Goal: Information Seeking & Learning: Learn about a topic

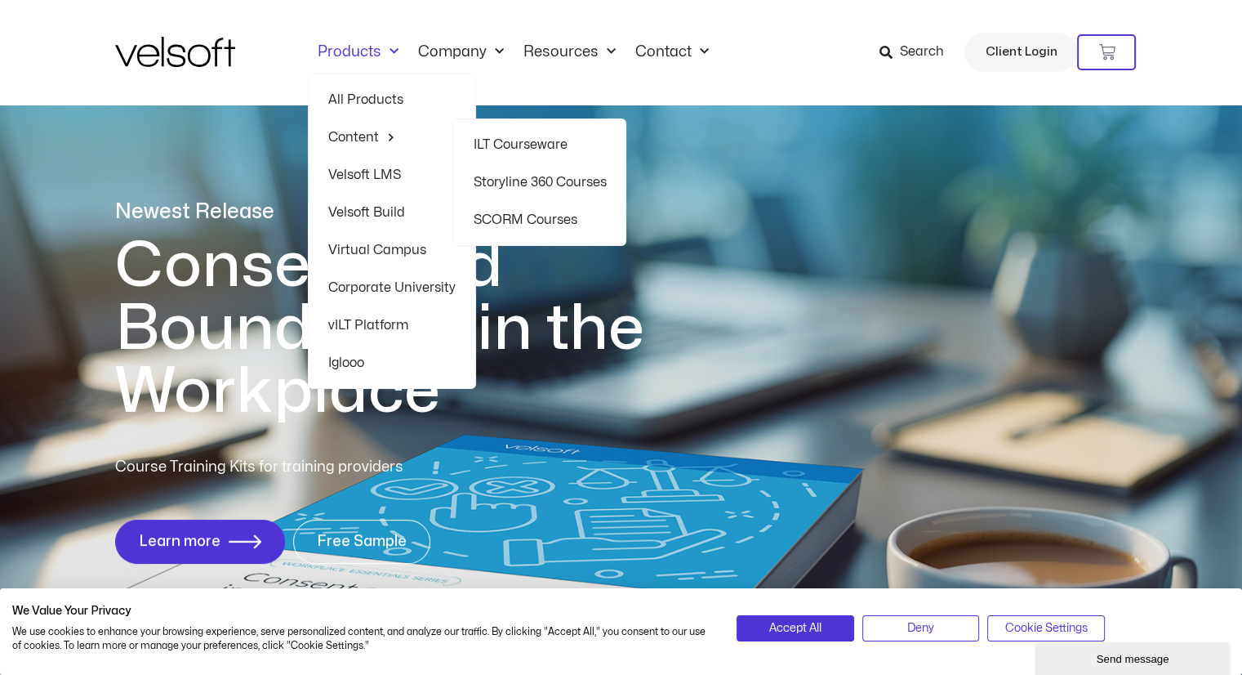
click at [535, 138] on link "ILT Courseware" at bounding box center [539, 145] width 133 height 38
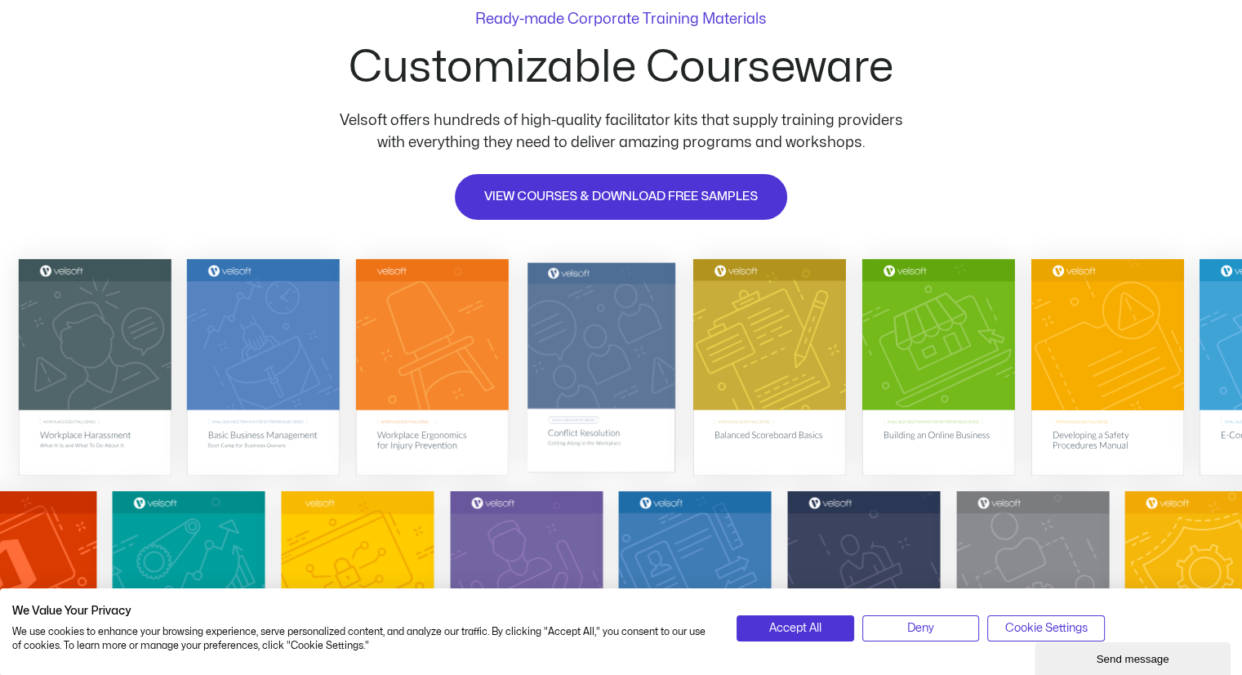
scroll to position [163, 0]
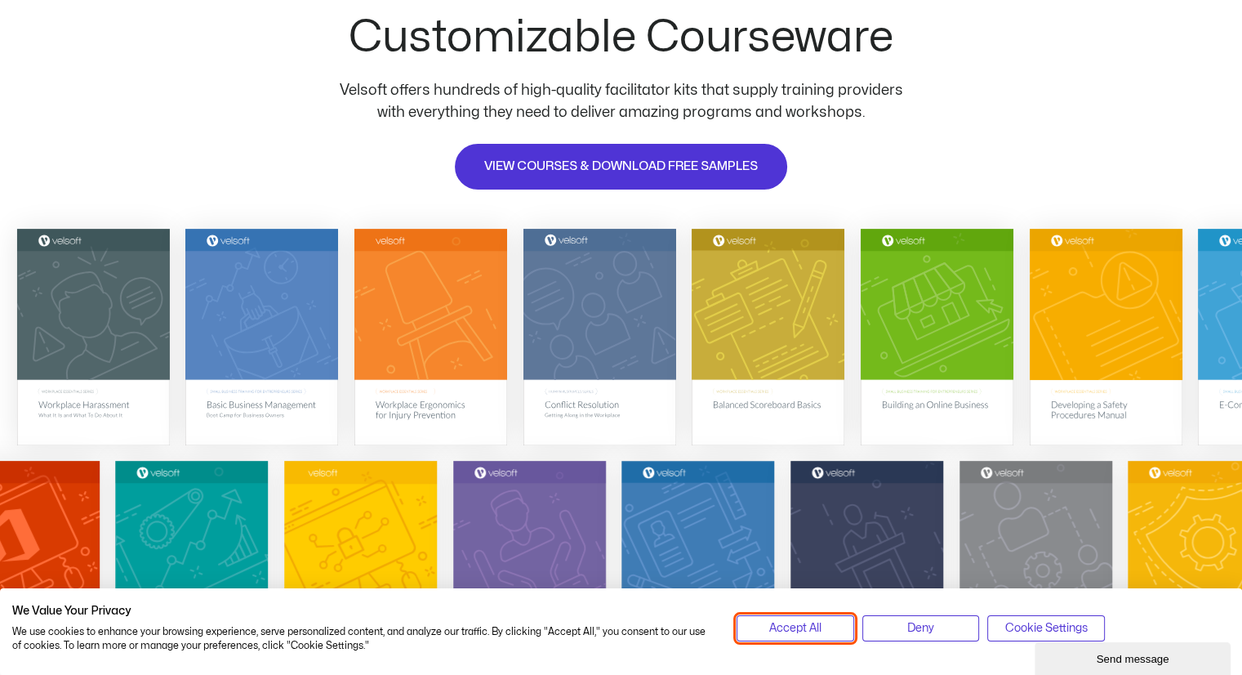
click at [778, 619] on span "Accept All" at bounding box center [795, 628] width 52 height 18
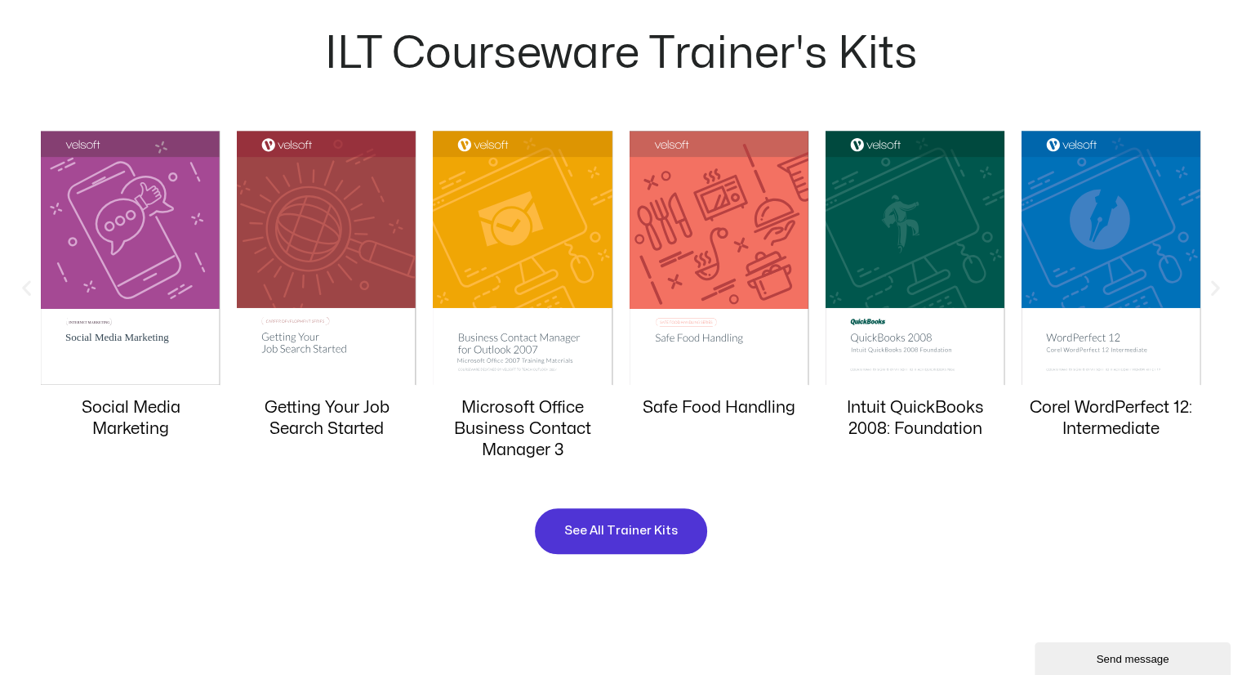
scroll to position [1552, 0]
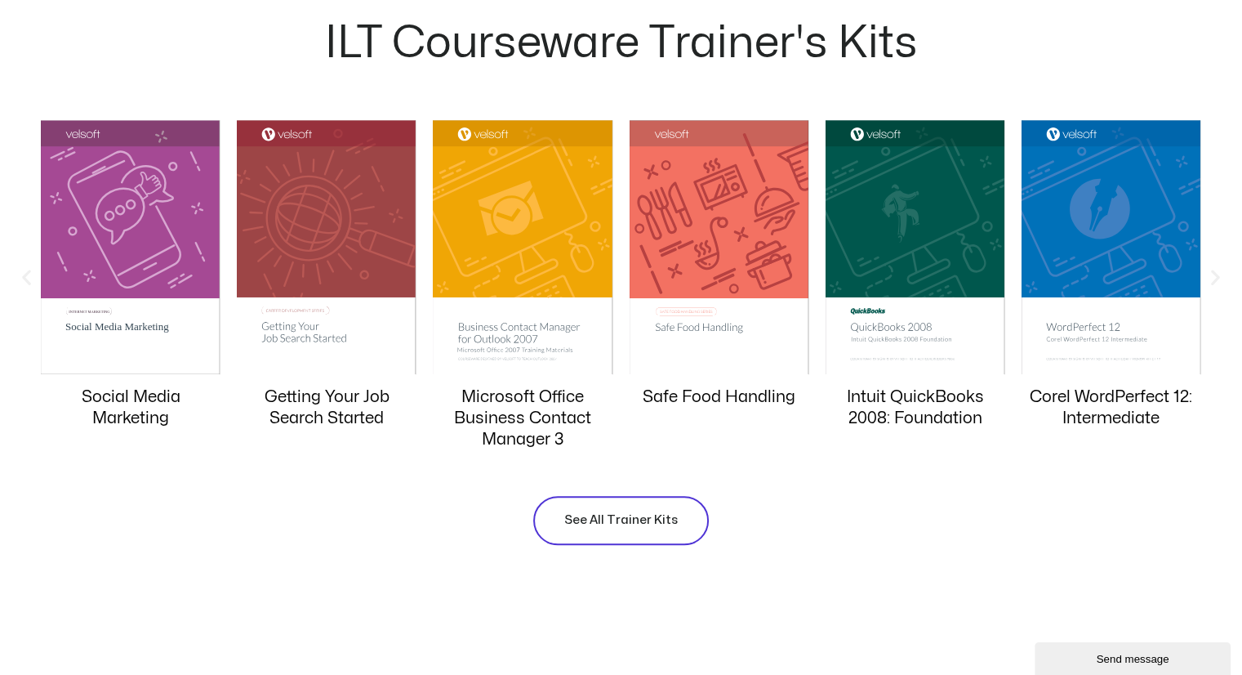
click at [624, 520] on span "See All Trainer Kits" at bounding box center [621, 521] width 114 height 20
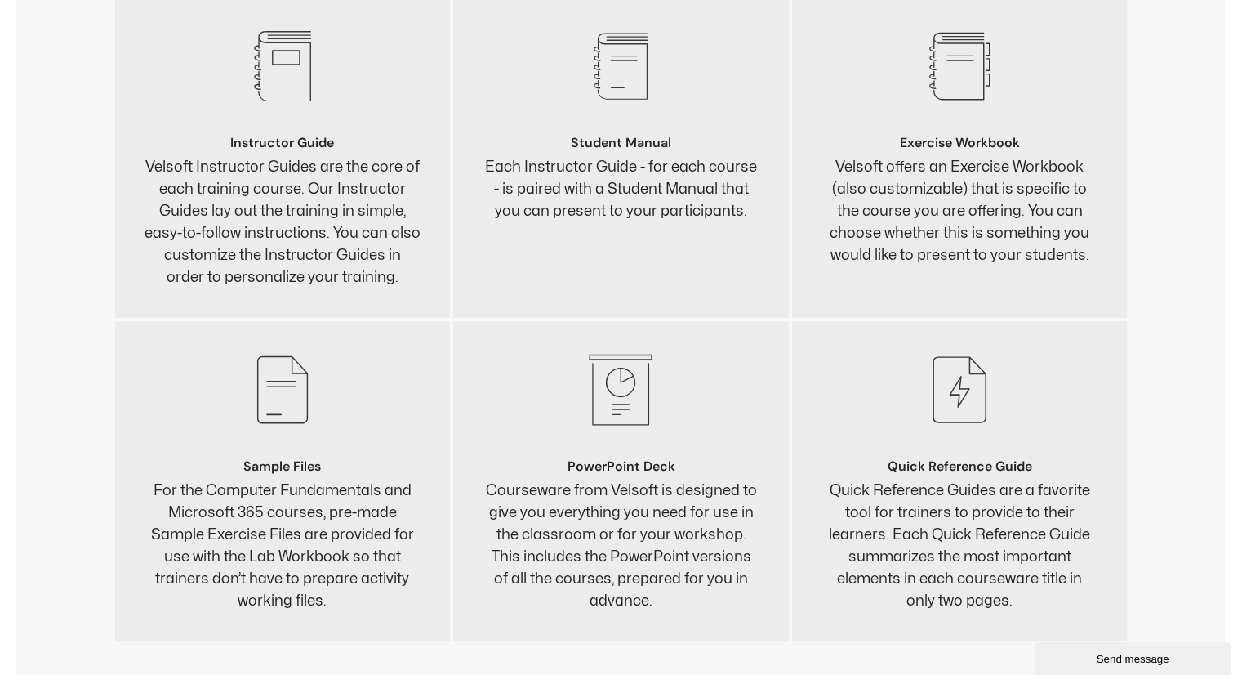
scroll to position [6371, 0]
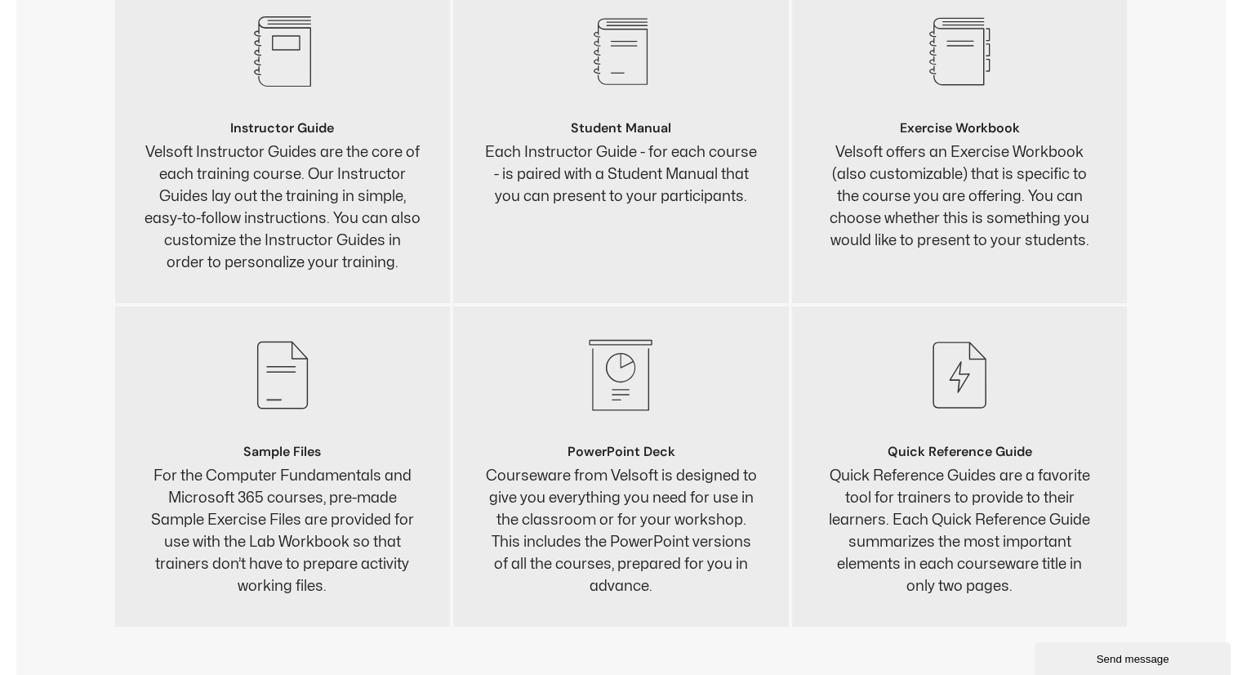
click at [301, 135] on div "Instructor Guide Velsoft Instructor Guides are the core of each training course…" at bounding box center [283, 198] width 277 height 152
click at [301, 73] on icon ".st0{fill:#383838;}" at bounding box center [282, 51] width 78 height 78
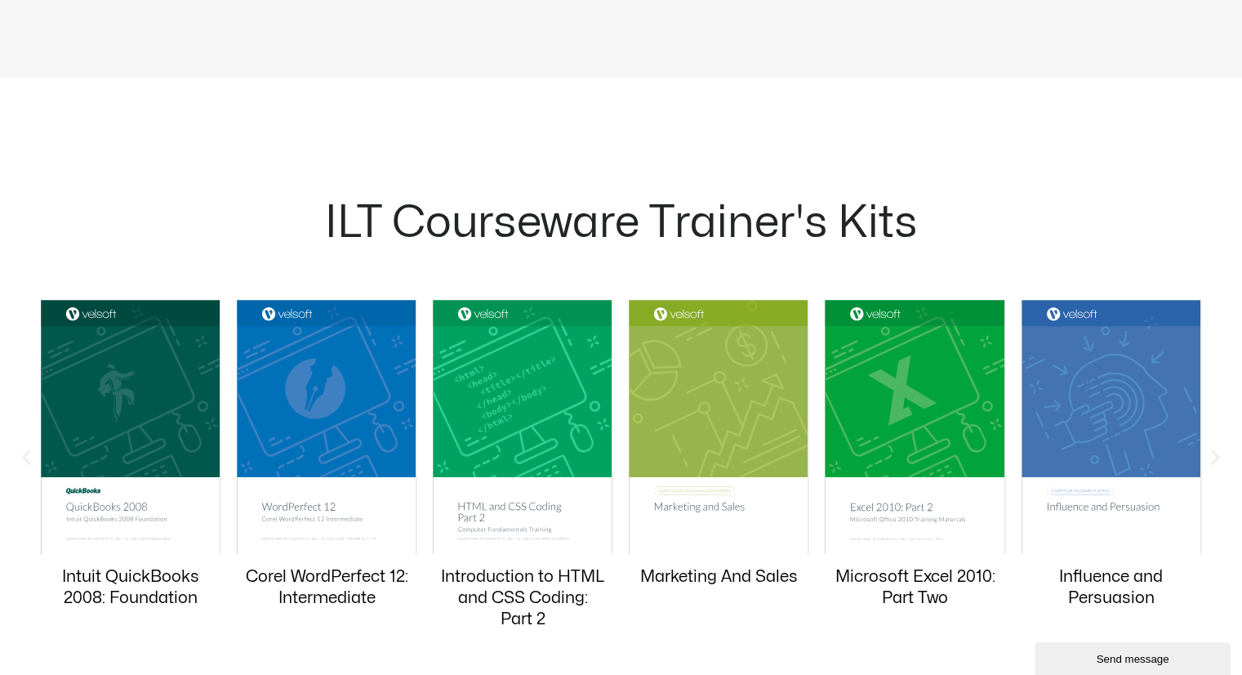
scroll to position [1552, 0]
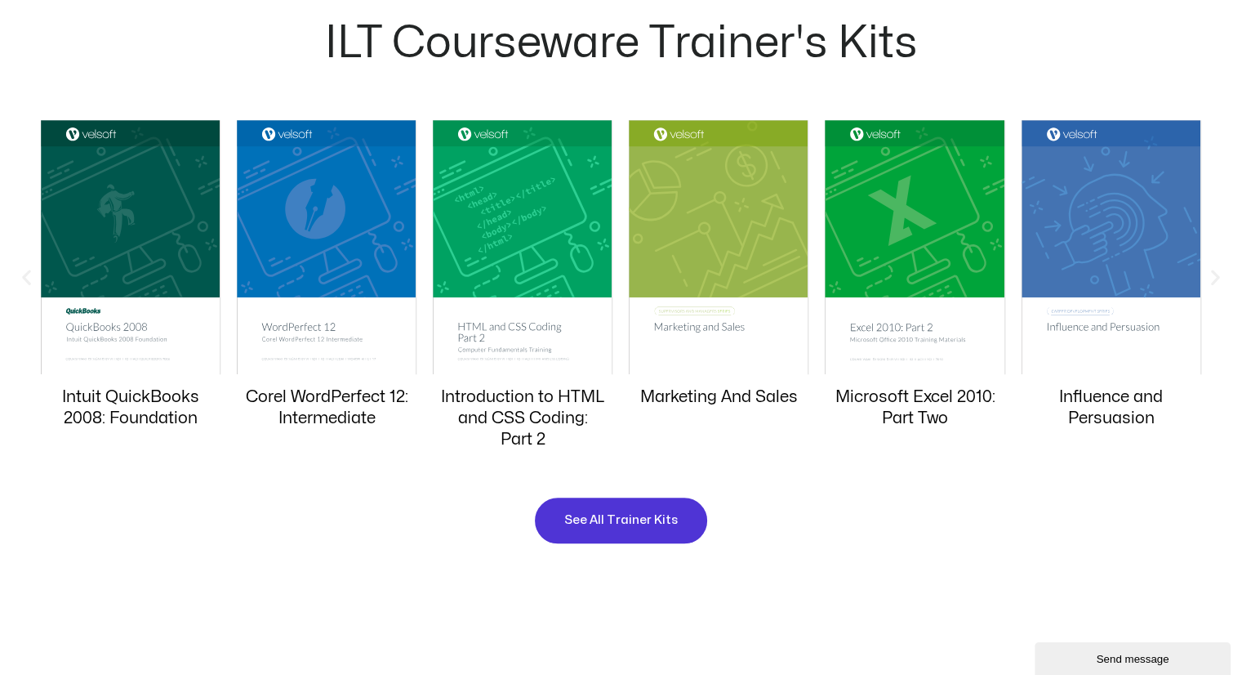
click at [1108, 236] on img "11 / 20" at bounding box center [1112, 247] width 180 height 254
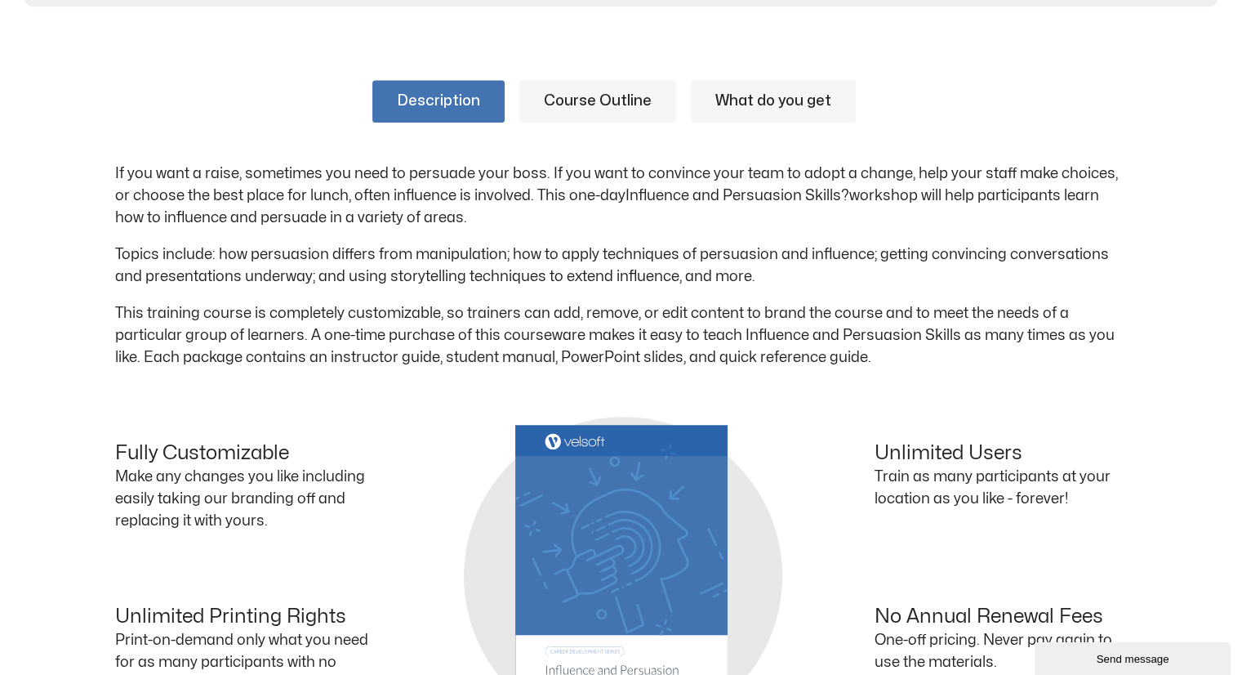
scroll to position [572, 0]
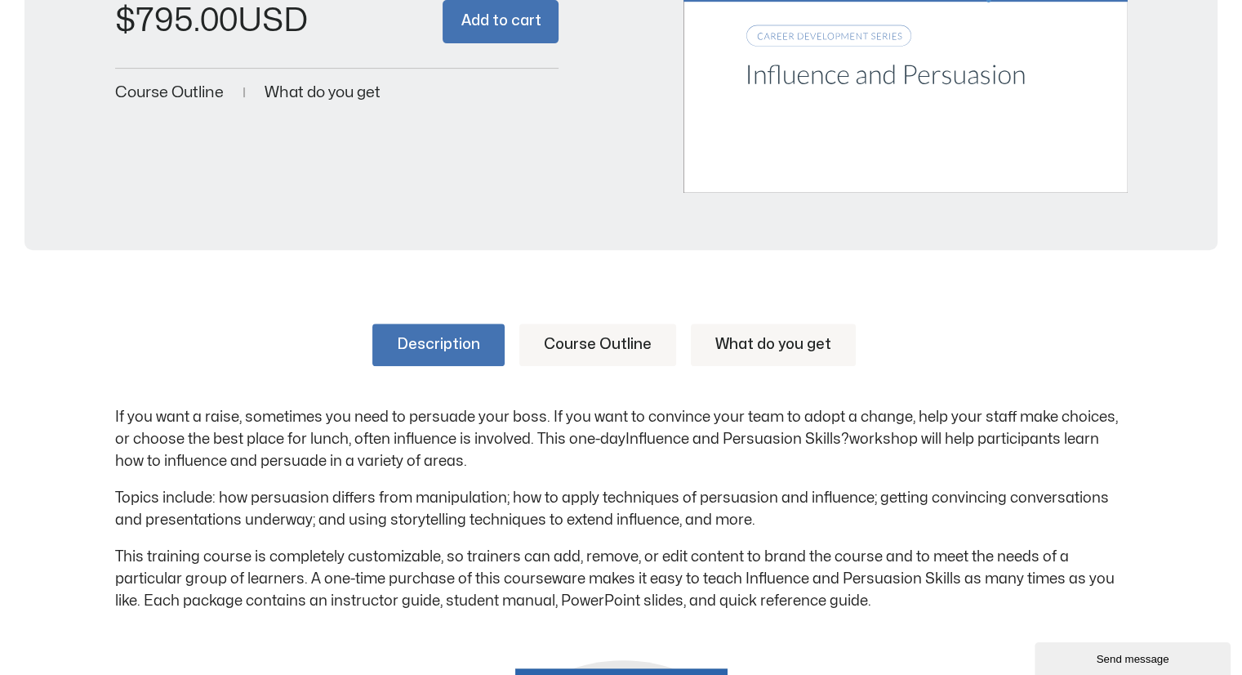
click at [584, 341] on link "Course Outline" at bounding box center [598, 344] width 157 height 42
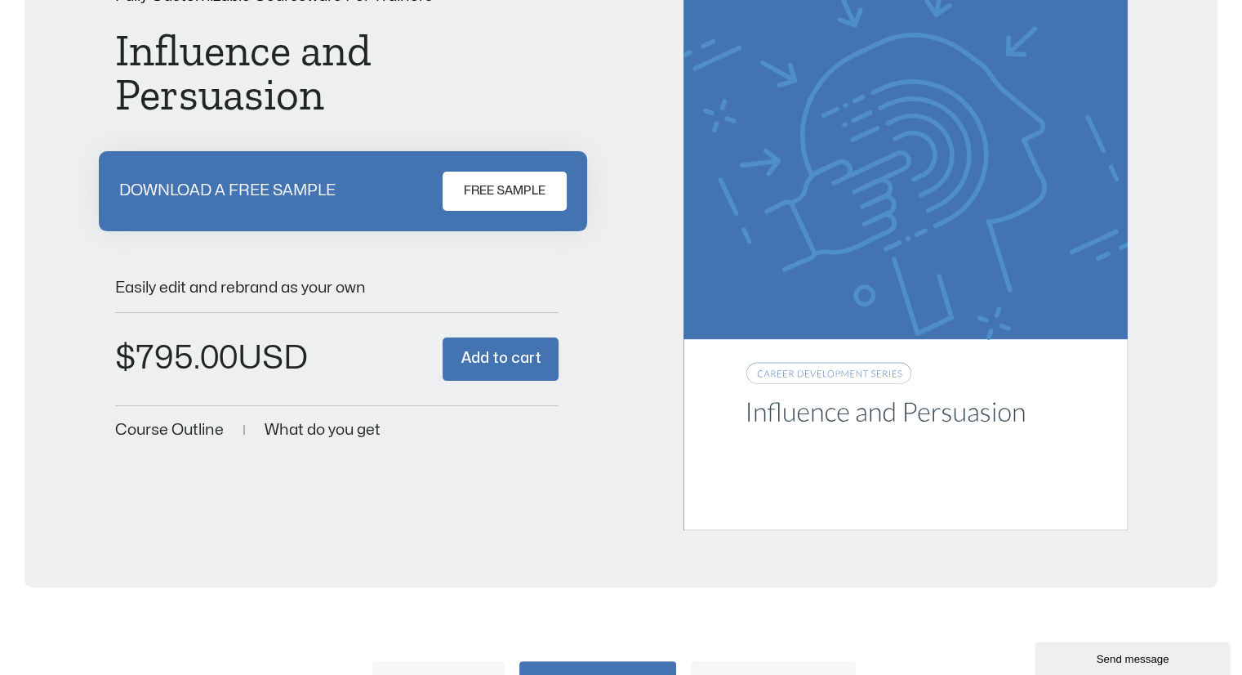
scroll to position [0, 0]
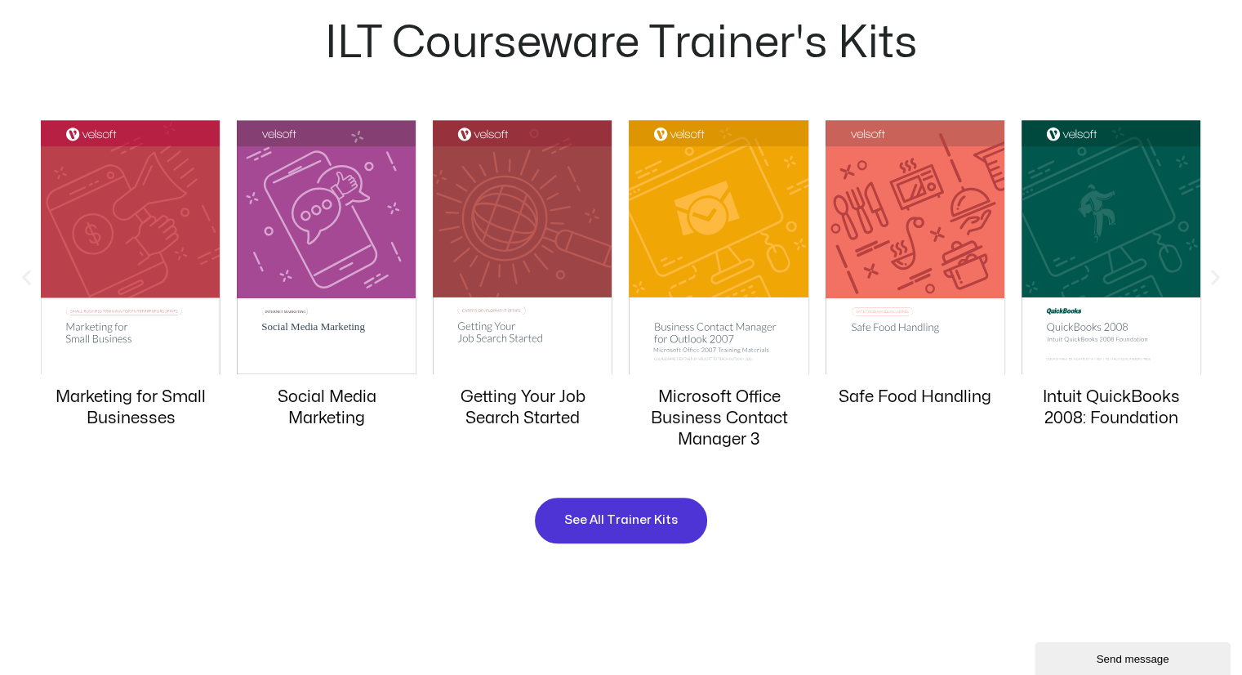
click at [1103, 255] on img "6 / 20" at bounding box center [1112, 247] width 180 height 254
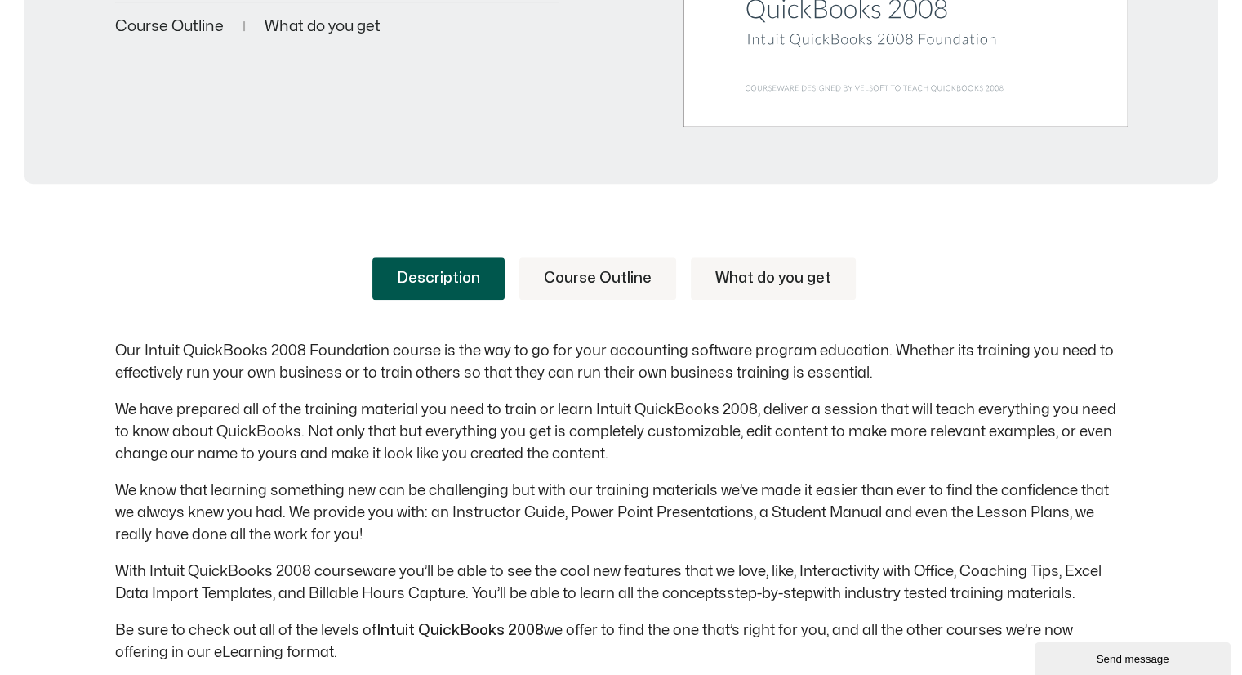
scroll to position [595, 0]
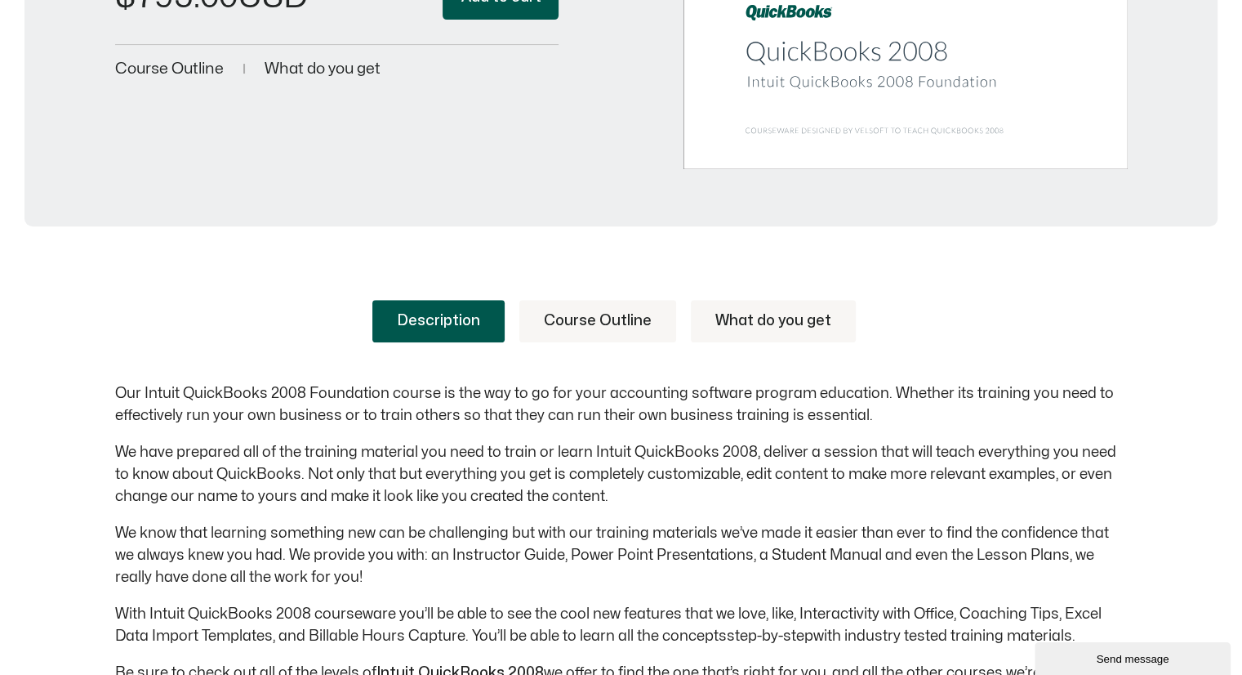
click at [618, 317] on link "Course Outline" at bounding box center [598, 321] width 157 height 42
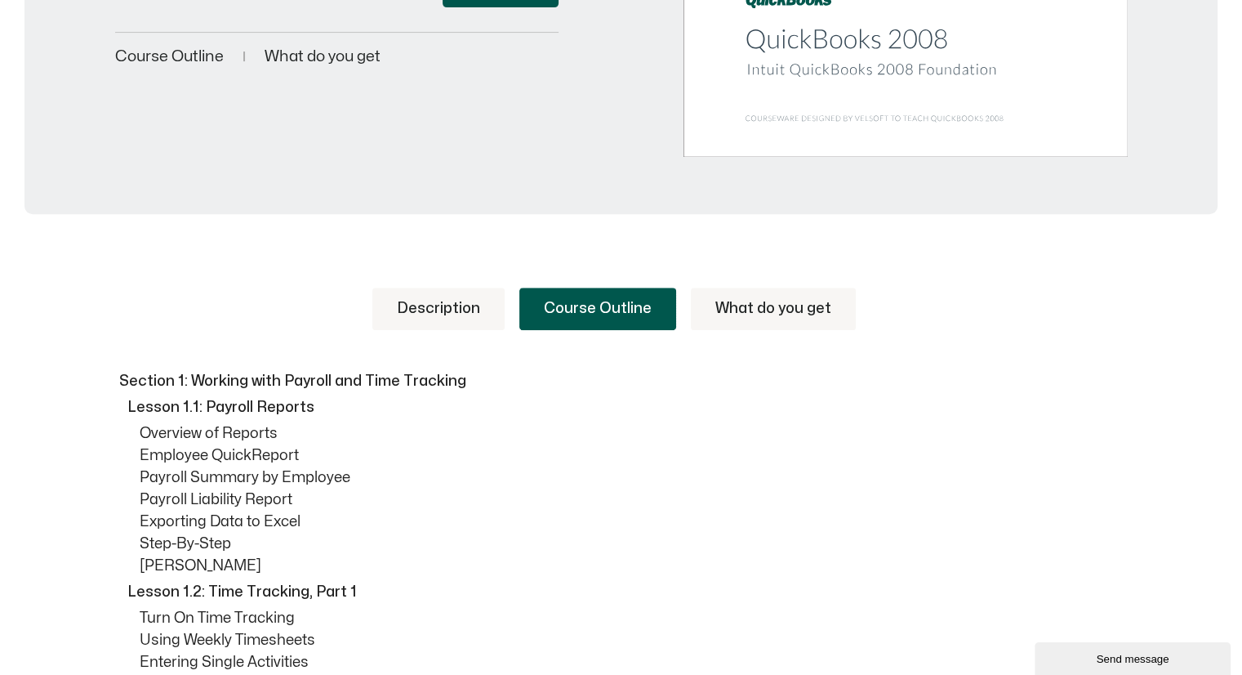
scroll to position [432, 0]
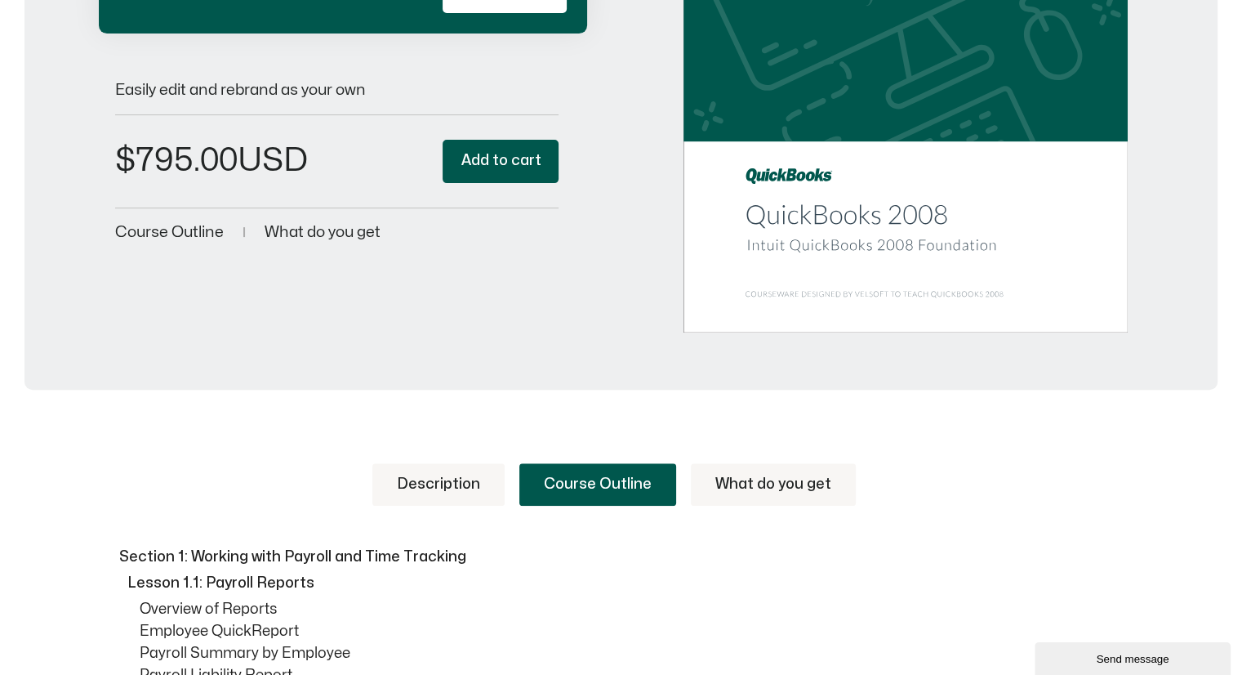
click at [749, 479] on link "What do you get" at bounding box center [773, 484] width 165 height 42
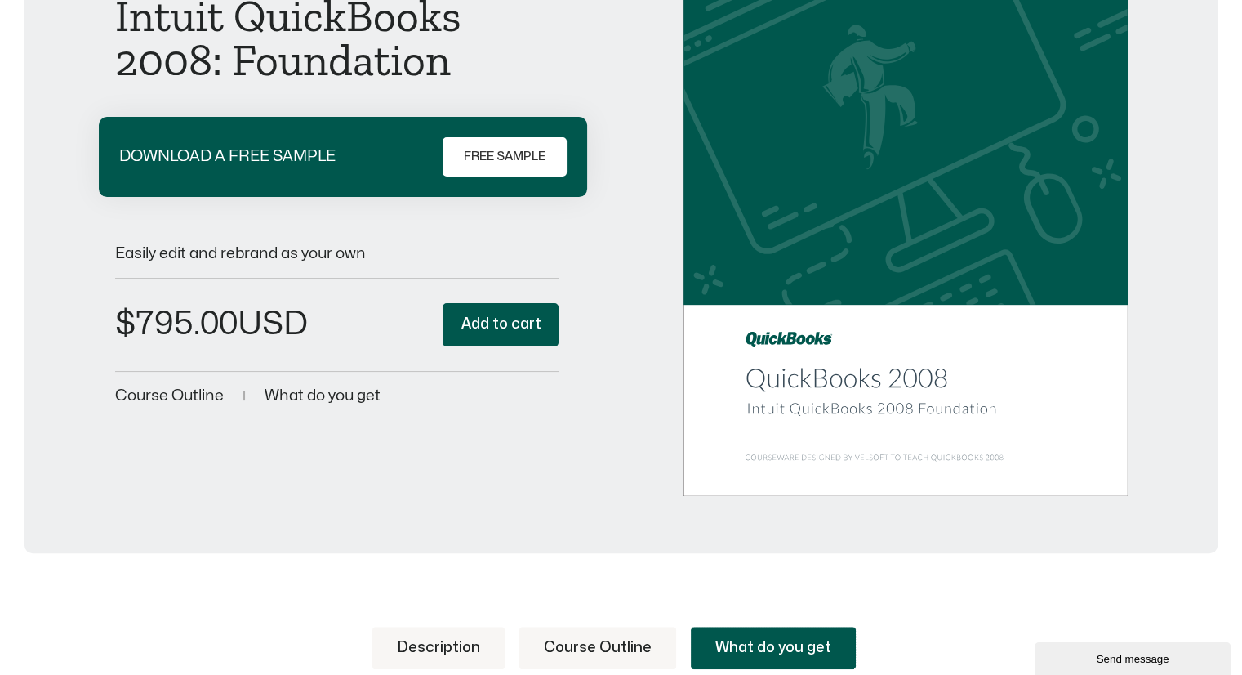
scroll to position [0, 0]
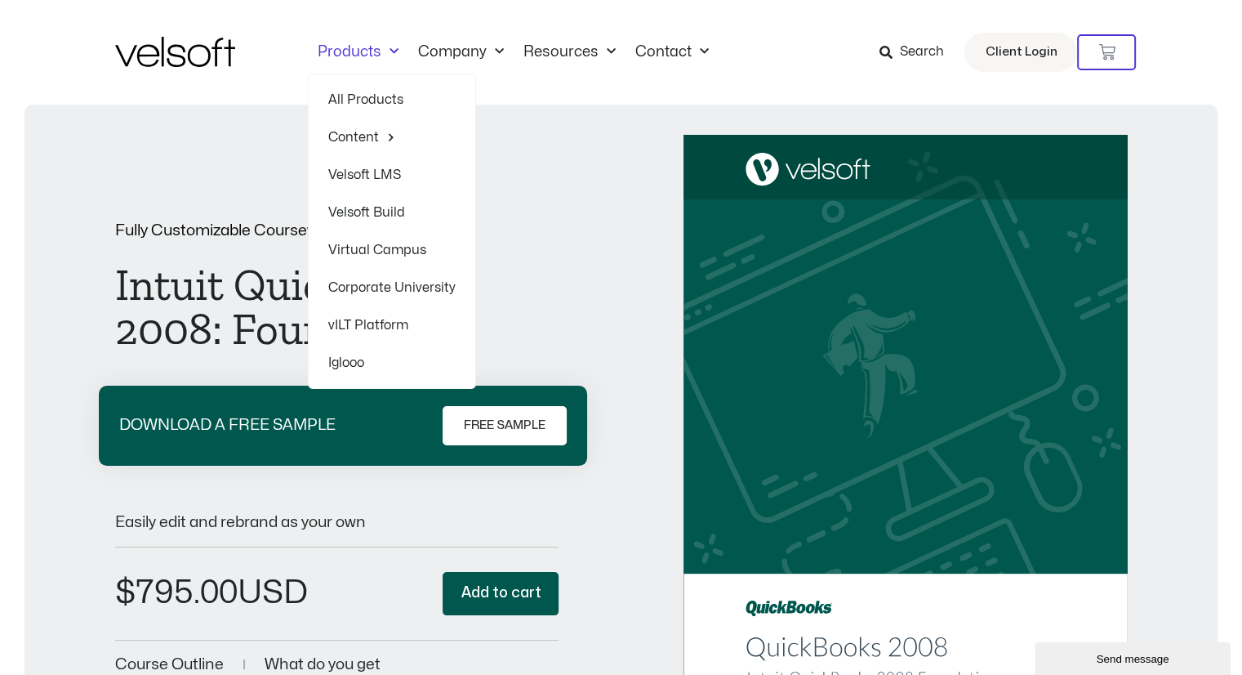
click at [350, 51] on link "Products" at bounding box center [358, 52] width 100 height 18
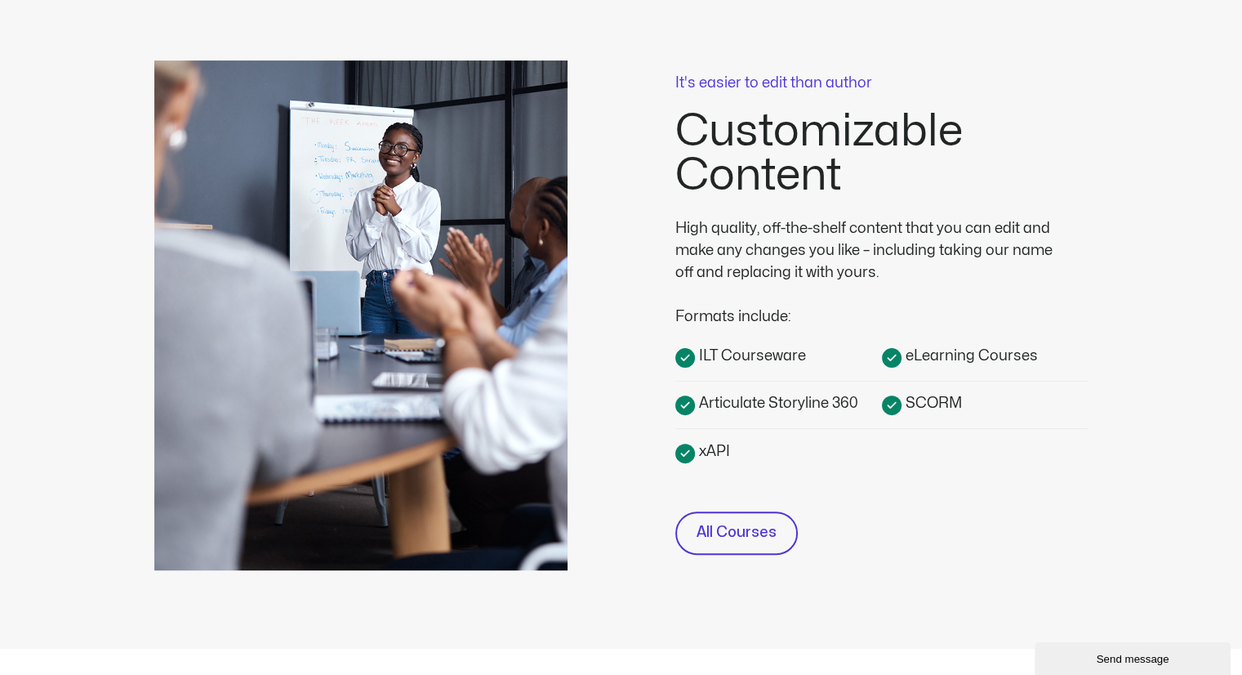
scroll to position [408, 0]
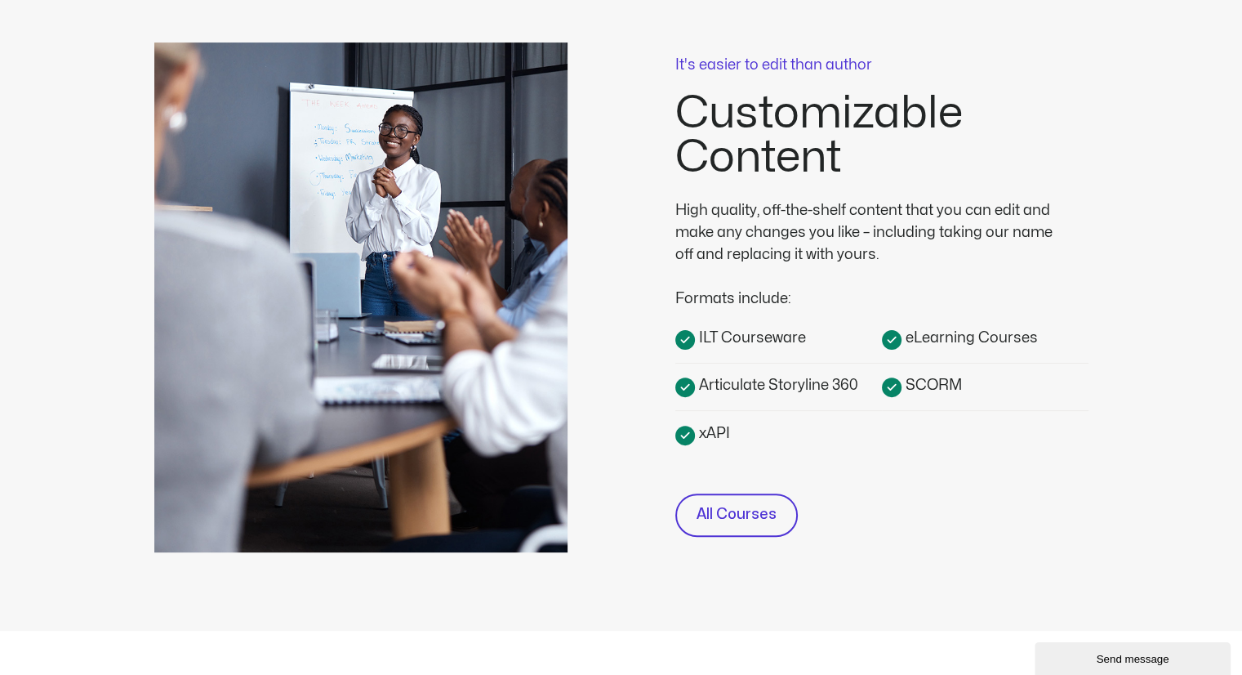
click at [947, 466] on div "ILT Courseware eLearning Courses Articulate Storyline 360 SCORM xAPI" at bounding box center [882, 418] width 413 height 184
click at [762, 335] on span "ILT Courseware" at bounding box center [750, 338] width 111 height 22
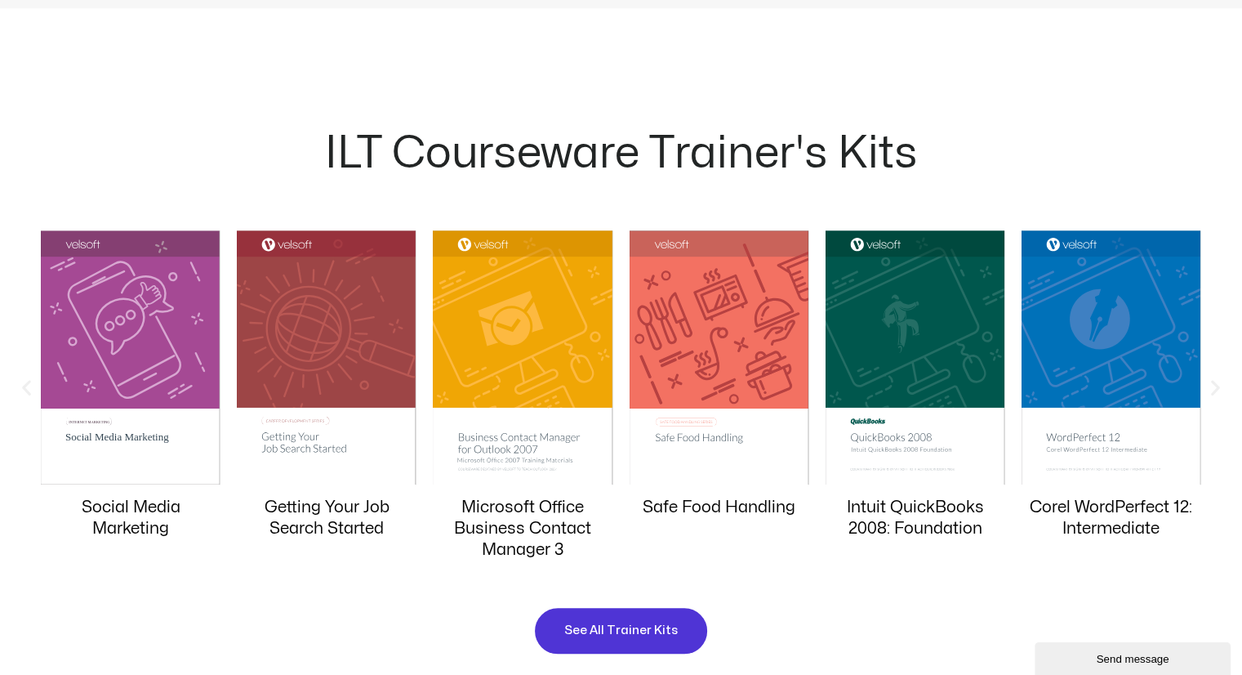
scroll to position [1552, 0]
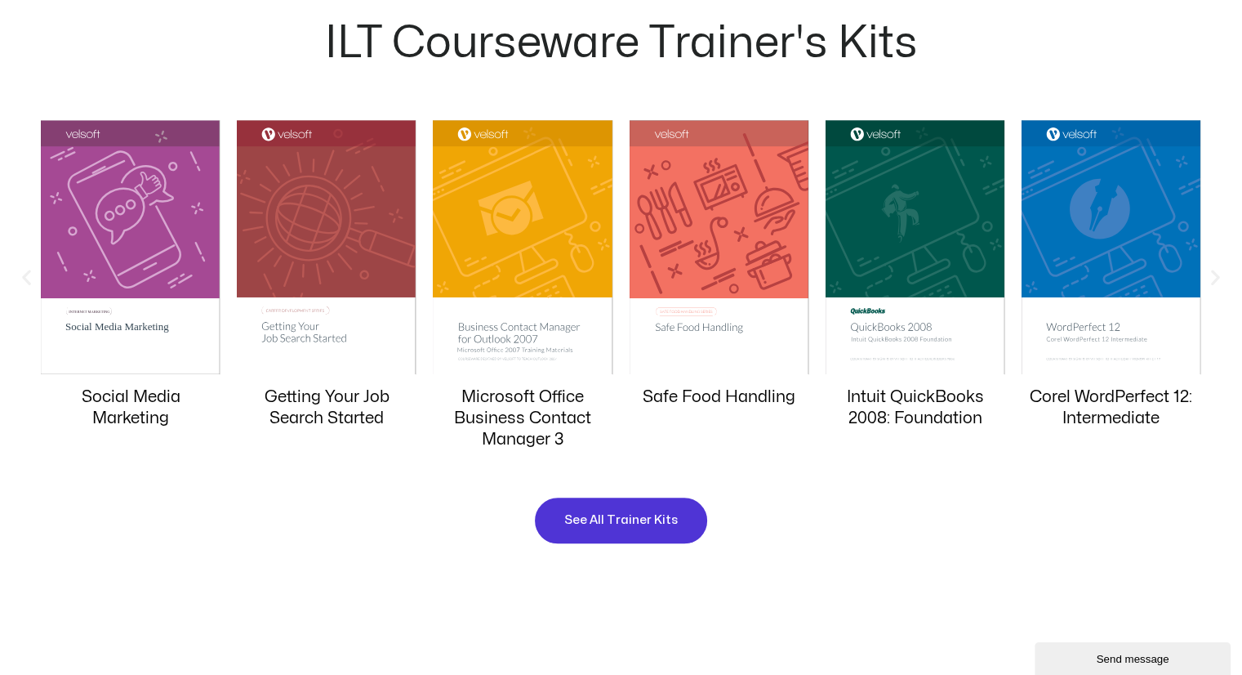
click at [1108, 238] on img "7 / 20" at bounding box center [1112, 247] width 180 height 254
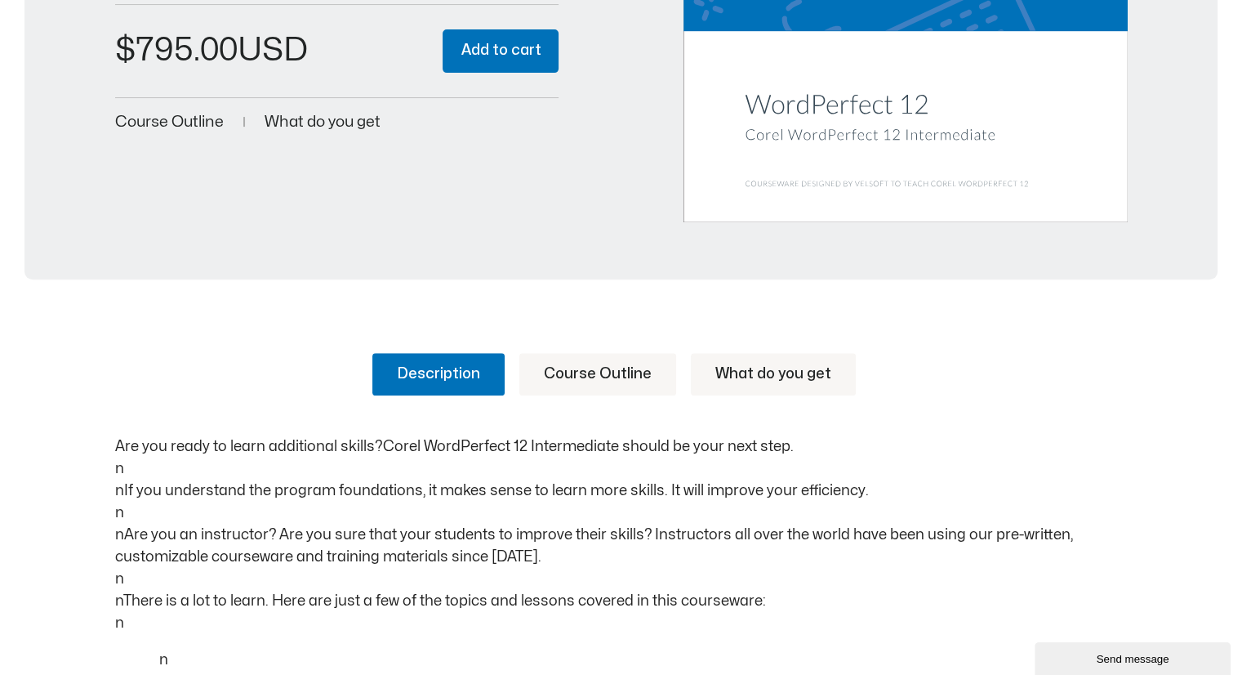
scroll to position [572, 0]
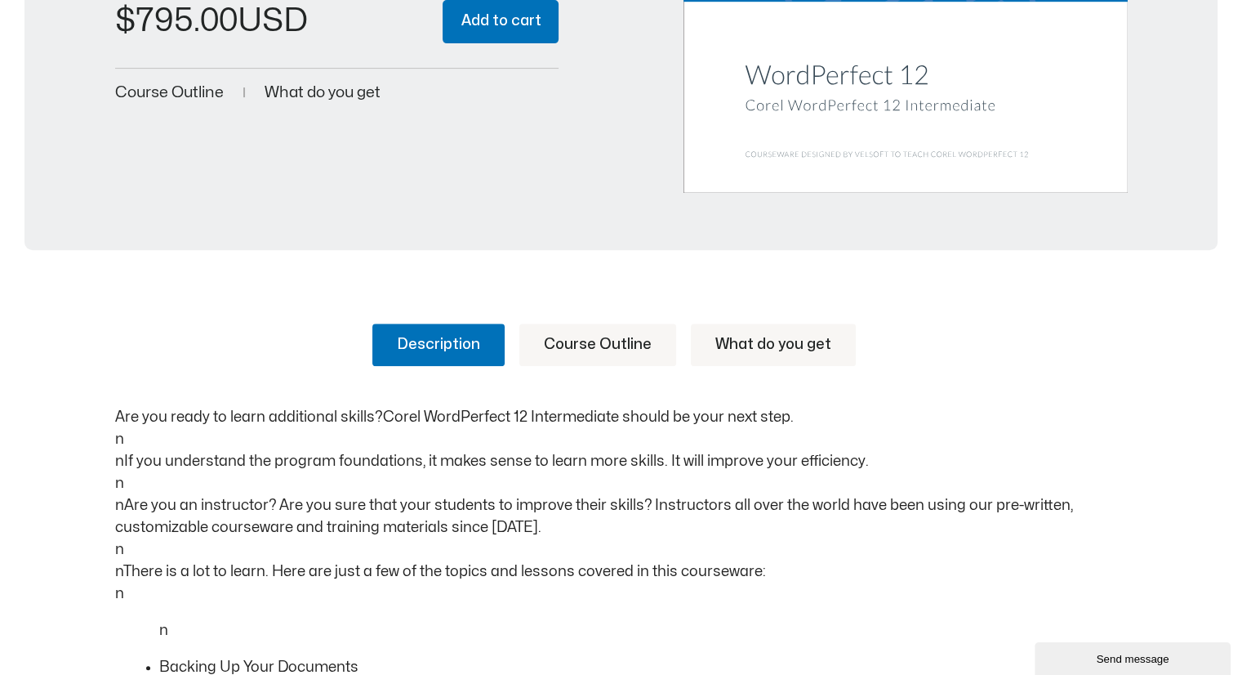
click at [600, 341] on link "Course Outline" at bounding box center [598, 344] width 157 height 42
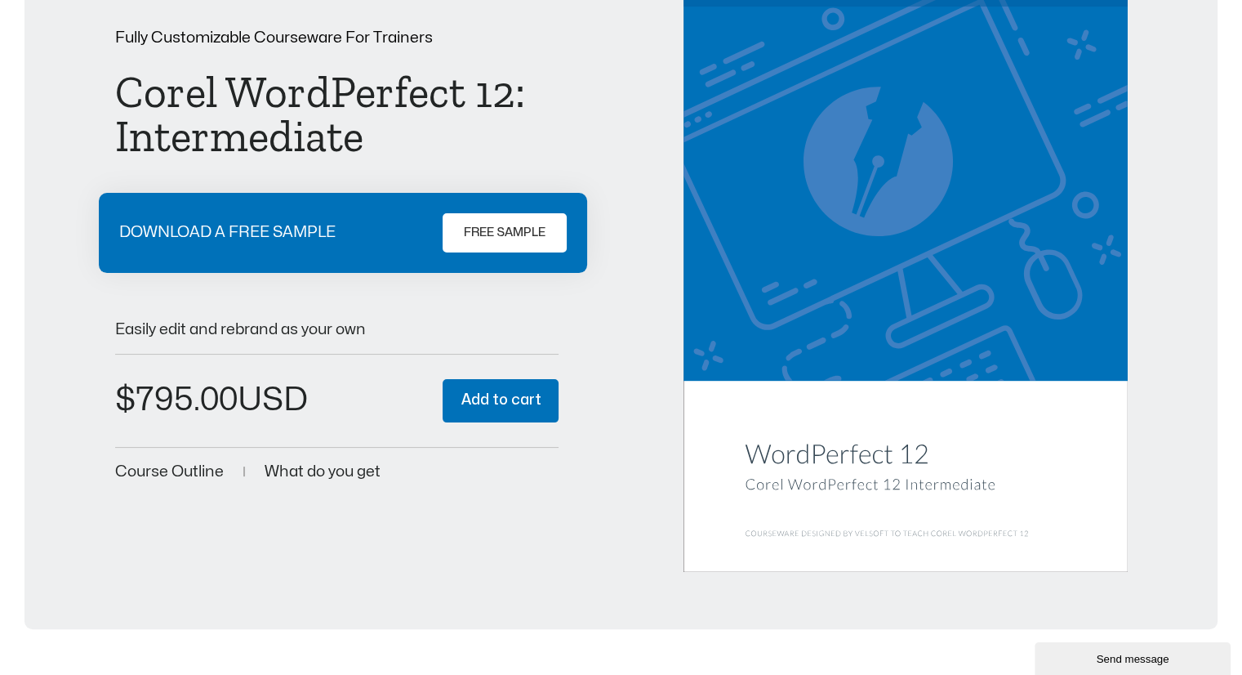
scroll to position [327, 0]
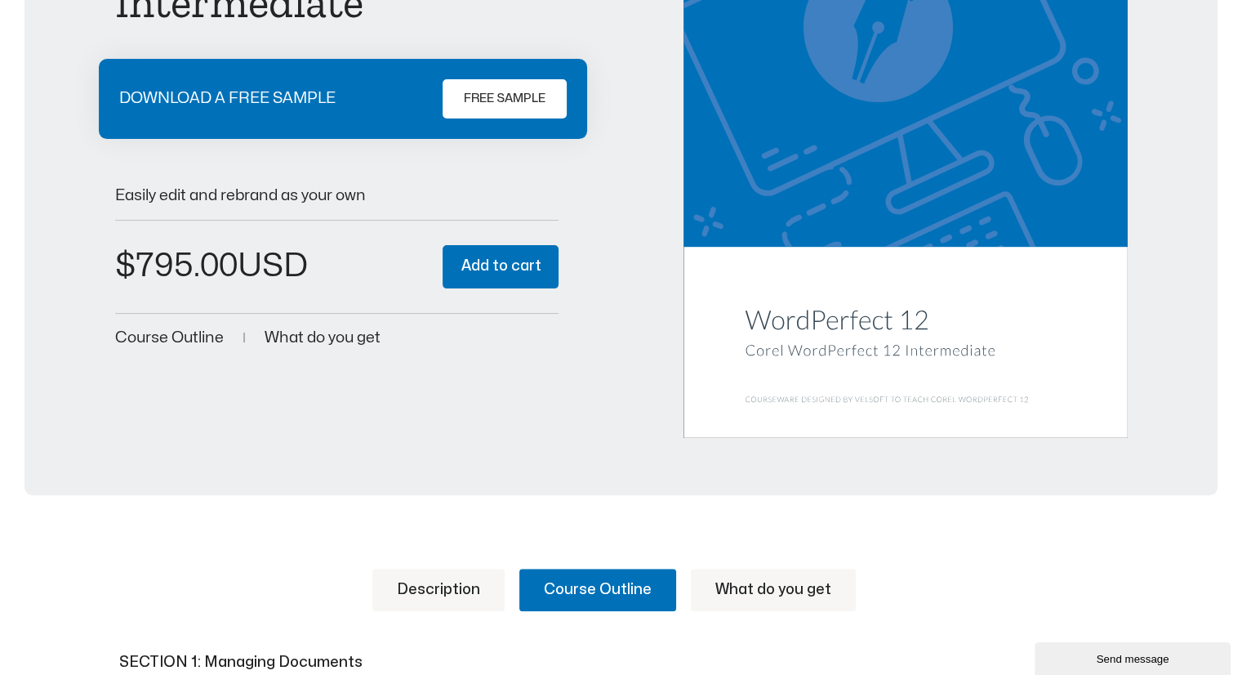
click at [761, 595] on link "What do you get" at bounding box center [773, 590] width 165 height 42
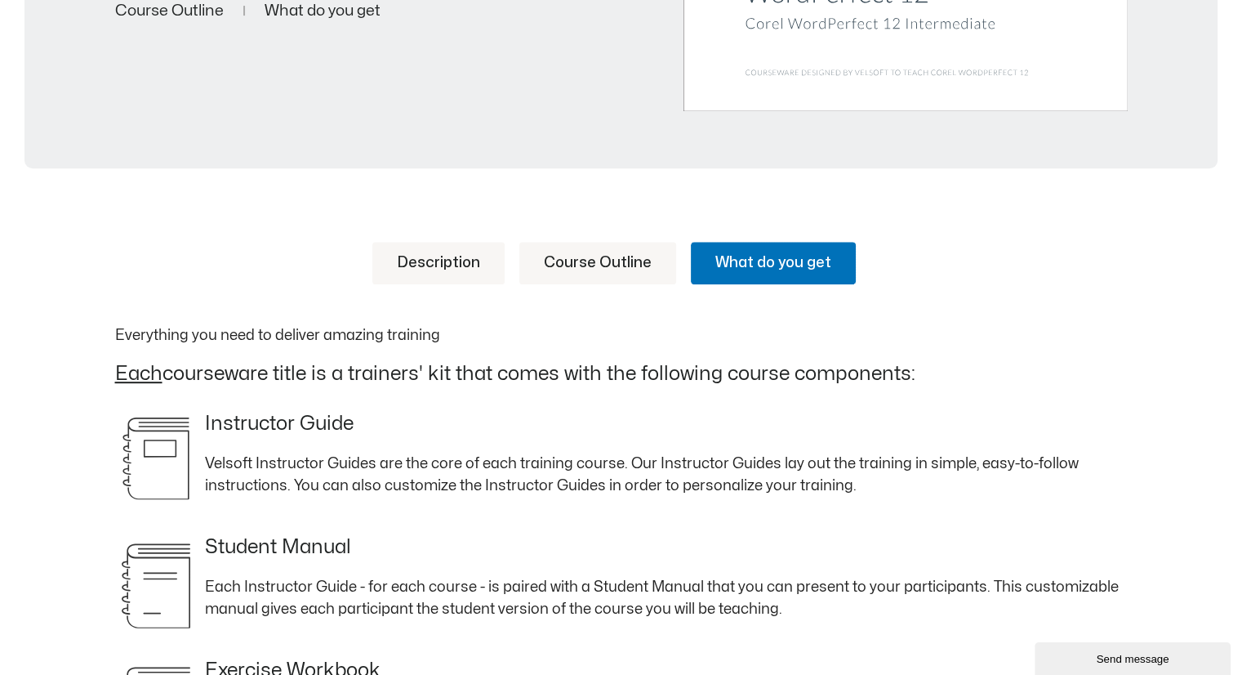
scroll to position [735, 0]
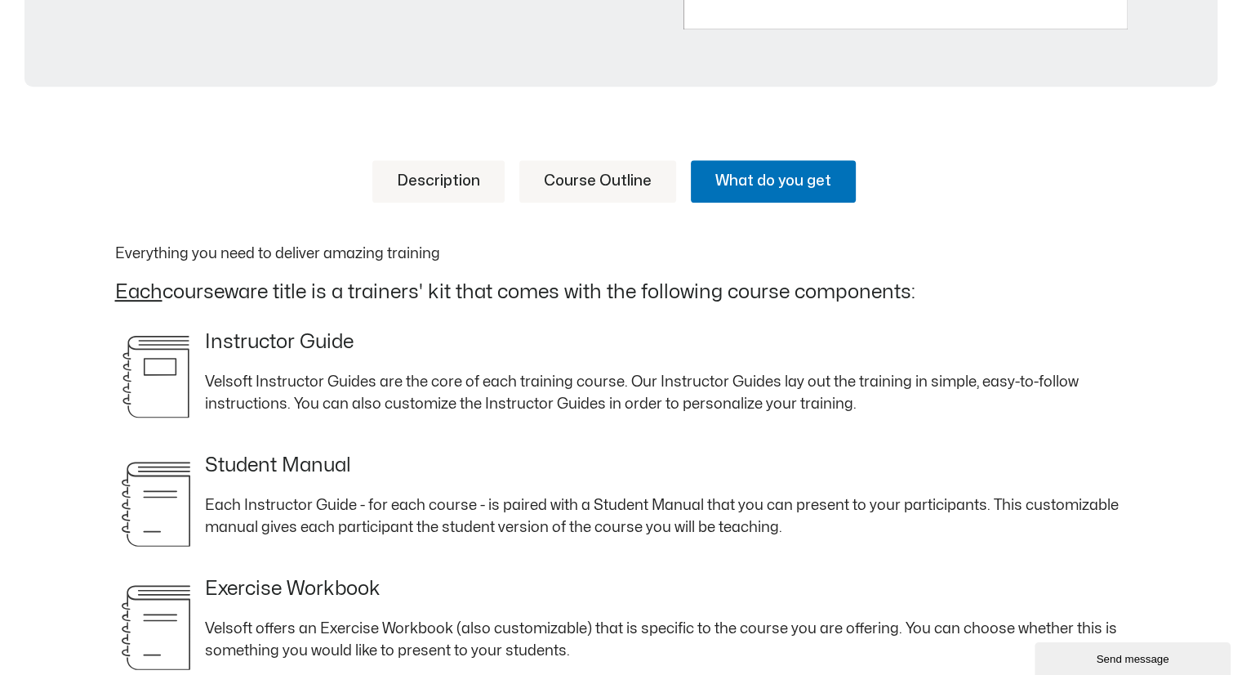
click at [140, 291] on u "Each" at bounding box center [138, 292] width 47 height 19
click at [467, 188] on link "Description" at bounding box center [438, 181] width 132 height 42
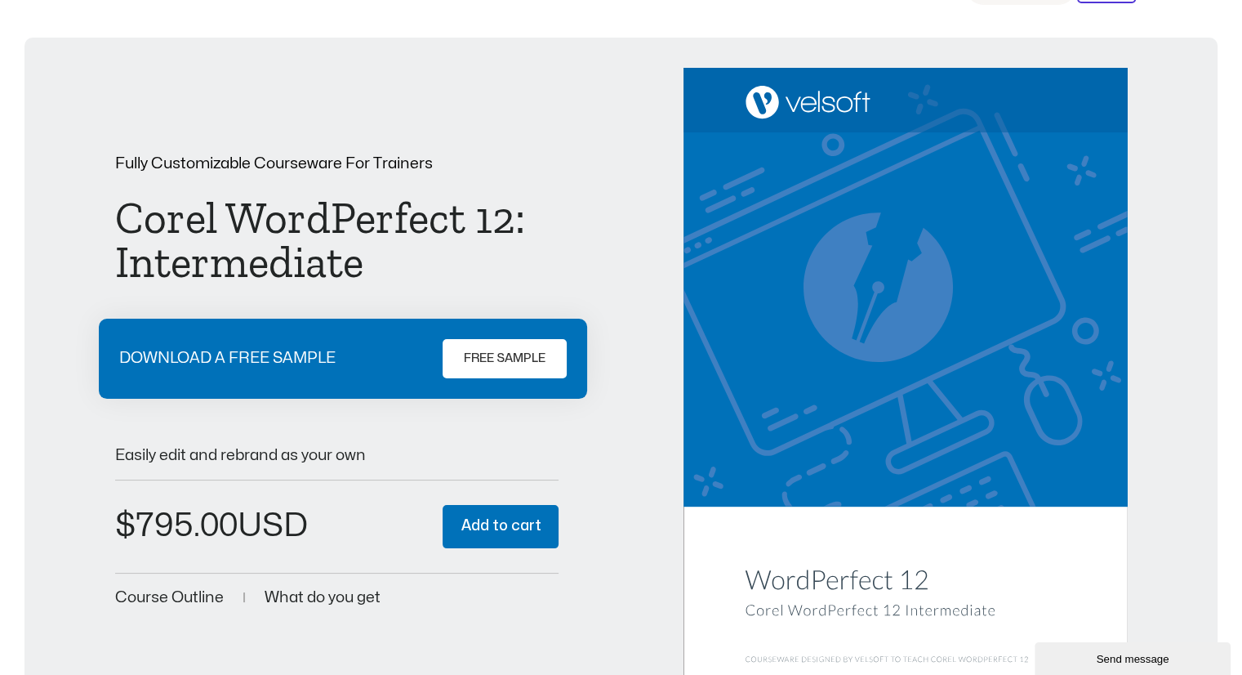
scroll to position [0, 0]
